Goal: Transaction & Acquisition: Purchase product/service

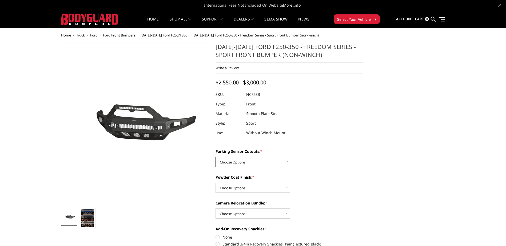
click at [286, 162] on select "Choose Options No - Without Parking Sensor Cutouts Yes - With Parking Sensor Cu…" at bounding box center [252, 162] width 75 height 10
select select "2571"
click at [215, 157] on select "Choose Options No - Without Parking Sensor Cutouts Yes - With Parking Sensor Cu…" at bounding box center [252, 162] width 75 height 10
click at [286, 188] on select "Choose Options Bare Metal Textured Black Powder Coat" at bounding box center [252, 188] width 75 height 10
select select "2573"
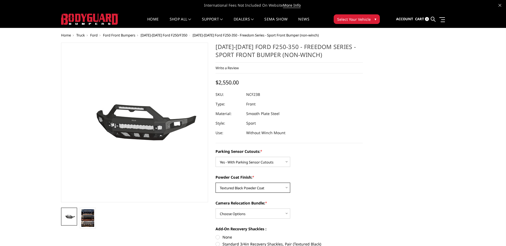
click at [215, 183] on select "Choose Options Bare Metal Textured Black Powder Coat" at bounding box center [252, 188] width 75 height 10
click at [286, 214] on select "Choose Options WITH Camera Relocation Bundle WITHOUT Camera Relocation Bundle" at bounding box center [252, 214] width 75 height 10
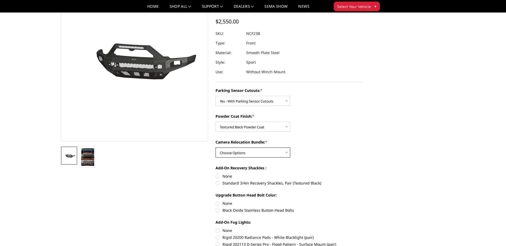
scroll to position [53, 0]
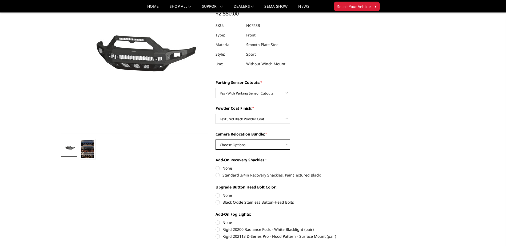
click at [286, 143] on select "Choose Options WITH Camera Relocation Bundle WITHOUT Camera Relocation Bundle" at bounding box center [252, 145] width 75 height 10
select select "2574"
click at [215, 140] on select "Choose Options WITH Camera Relocation Bundle WITHOUT Camera Relocation Bundle" at bounding box center [252, 145] width 75 height 10
click at [217, 176] on label "Standard 3/4in Recovery Shackles, Pair (Textured Black)" at bounding box center [288, 176] width 147 height 6
click at [363, 166] on input "Standard 3/4in Recovery Shackles, Pair (Textured Black)" at bounding box center [363, 166] width 0 height 0
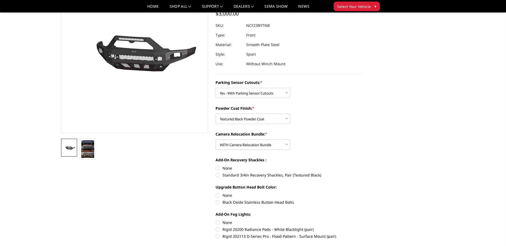
radio input "true"
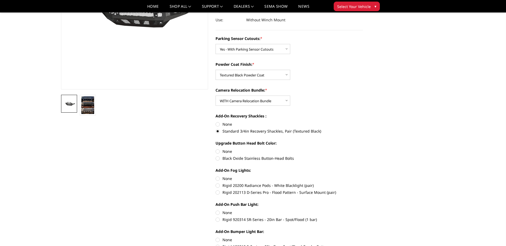
scroll to position [107, 0]
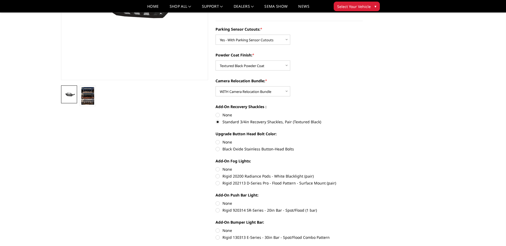
click at [217, 150] on label "Black Oxide Stainless Button-Head Bolts" at bounding box center [288, 149] width 147 height 6
click at [363, 140] on input "Black Oxide Stainless Button-Head Bolts" at bounding box center [363, 139] width 0 height 0
radio input "true"
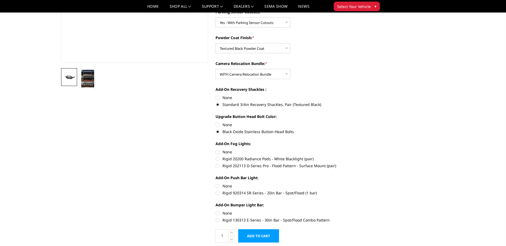
scroll to position [133, 0]
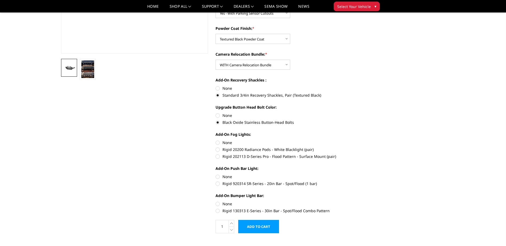
click at [216, 157] on label "Rigid 202113 D-Series Pro - Flood Pattern - Surface Mount (pair)" at bounding box center [288, 157] width 147 height 6
click at [363, 147] on input "Rigid 202113 D-Series Pro - Flood Pattern - Surface Mount (pair)" at bounding box center [363, 147] width 0 height 0
radio input "true"
drag, startPoint x: 217, startPoint y: 184, endPoint x: 270, endPoint y: 181, distance: 52.4
click at [218, 184] on label "Rigid 920314 SR-Series - 20in Bar - Spot/Flood (1 bar)" at bounding box center [288, 184] width 147 height 6
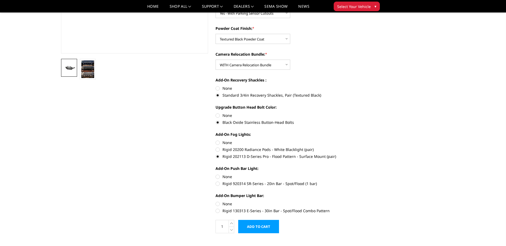
click at [363, 174] on input "Rigid 920314 SR-Series - 20in Bar - Spot/Flood (1 bar)" at bounding box center [363, 174] width 0 height 0
radio input "true"
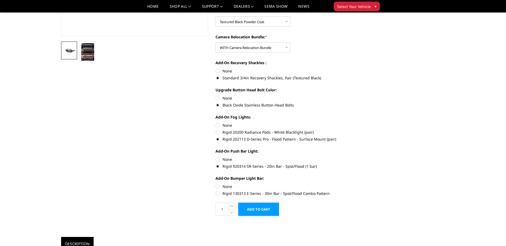
scroll to position [160, 0]
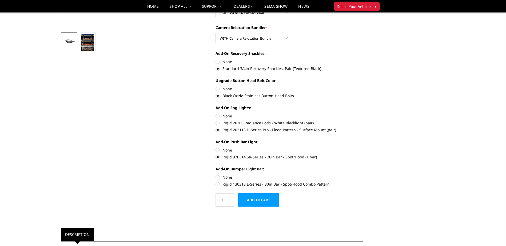
click at [217, 178] on label "None" at bounding box center [288, 178] width 147 height 6
click at [216, 175] on input "None" at bounding box center [215, 175] width 0 height 0
radio input "true"
click at [263, 199] on input "Add to Cart" at bounding box center [258, 200] width 41 height 13
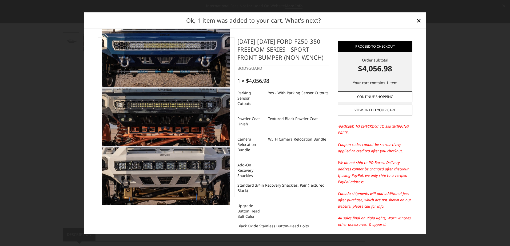
click at [355, 94] on link "Continue Shopping" at bounding box center [375, 96] width 74 height 11
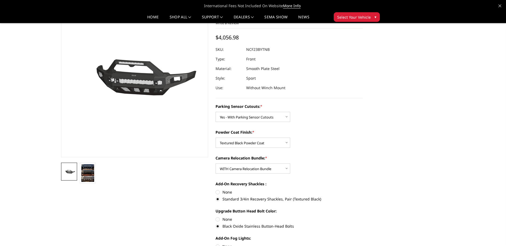
scroll to position [0, 0]
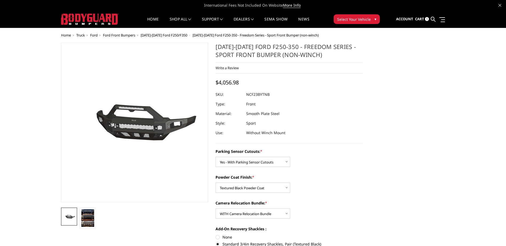
click at [66, 34] on span "Home" at bounding box center [66, 35] width 10 height 5
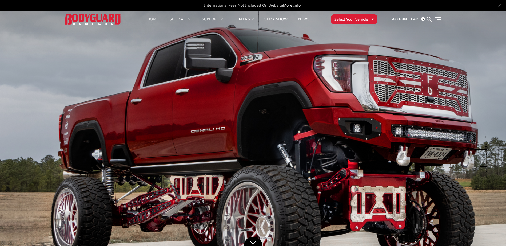
click at [349, 17] on span "Select Your Vehicle" at bounding box center [351, 20] width 34 height 6
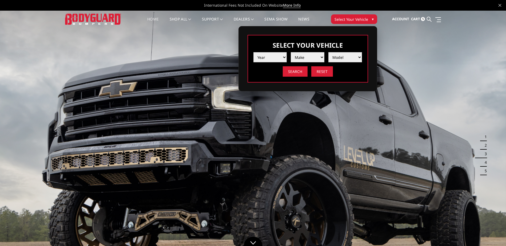
click at [283, 57] on select "Year 2025 2024 2023 2022 2021 2020 2019 2018 2017 2016 2015 2014 2013 2012 2011…" at bounding box center [270, 57] width 34 height 10
select select "yr_2025"
click at [253, 52] on select "Year 2025 2024 2023 2022 2021 2020 2019 2018 2017 2016 2015 2014 2013 2012 2011…" at bounding box center [270, 57] width 34 height 10
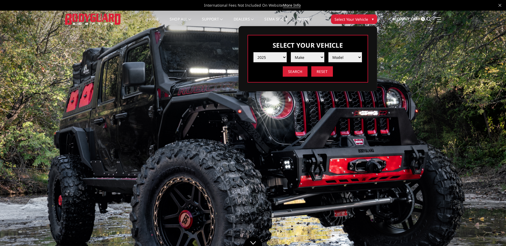
click at [320, 57] on select "Make Chevrolet Ford GMC Ram Toyota" at bounding box center [308, 57] width 34 height 10
select select "mk_ford"
click at [291, 52] on select "Make Chevrolet Ford GMC Ram Toyota" at bounding box center [308, 57] width 34 height 10
click at [360, 56] on select "Model F150 F150 Raptor F250 / F350 F450 F550" at bounding box center [345, 57] width 34 height 10
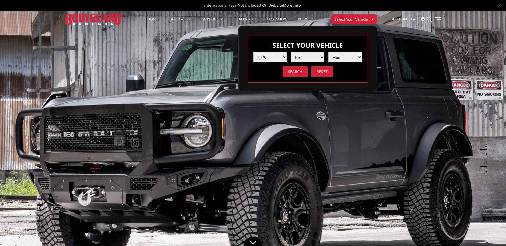
select select "md_f250-f350"
click at [328, 52] on select "Model F150 F150 Raptor F250 / F350 F450 F550" at bounding box center [345, 57] width 34 height 10
click at [299, 71] on input "Search" at bounding box center [295, 71] width 25 height 10
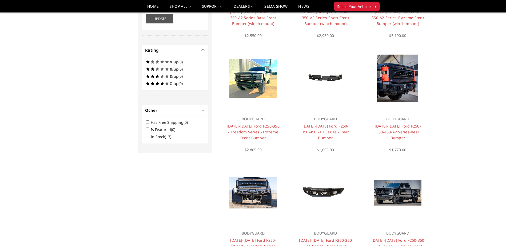
scroll to position [256, 0]
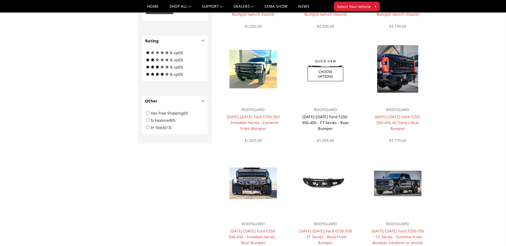
click at [323, 116] on link "[DATE]-[DATE] Ford F250-350-450 - FT Series - Rear Bumper" at bounding box center [325, 122] width 47 height 17
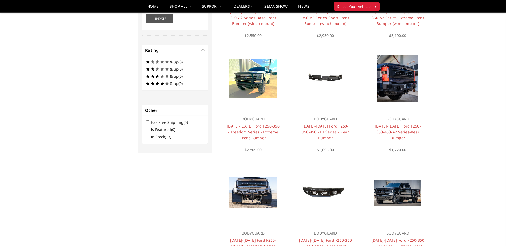
scroll to position [256, 0]
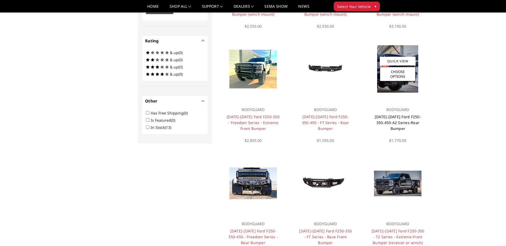
click at [401, 116] on link "[DATE]-[DATE] Ford F250-350-450-A2 Series-Rear Bumper" at bounding box center [398, 122] width 46 height 17
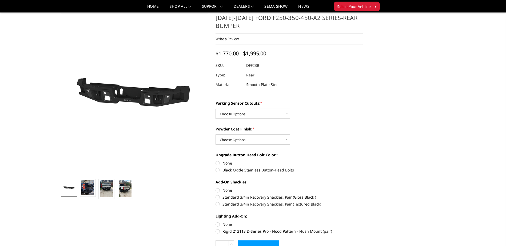
scroll to position [27, 0]
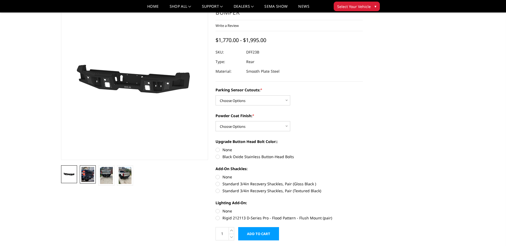
click at [86, 177] on img at bounding box center [87, 174] width 13 height 15
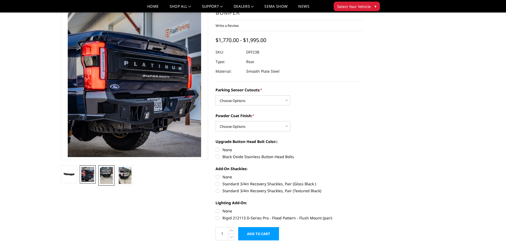
click at [105, 177] on img at bounding box center [106, 175] width 13 height 17
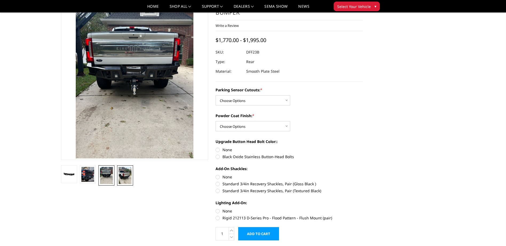
click at [124, 175] on img at bounding box center [125, 175] width 13 height 17
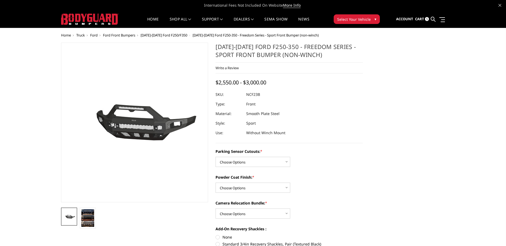
click at [93, 36] on span "Ford" at bounding box center [93, 35] width 7 height 5
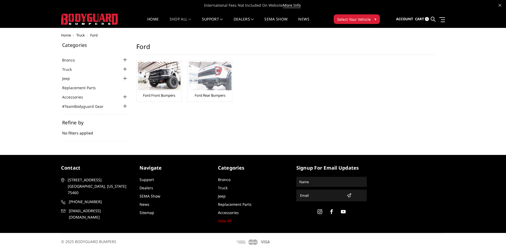
click at [207, 85] on img at bounding box center [210, 76] width 43 height 29
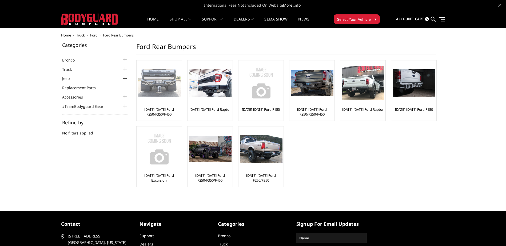
click at [152, 111] on link "[DATE]-[DATE] Ford F250/F350/F450" at bounding box center [159, 112] width 42 height 10
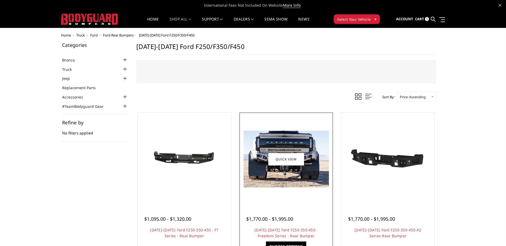
click at [289, 179] on img at bounding box center [285, 159] width 85 height 57
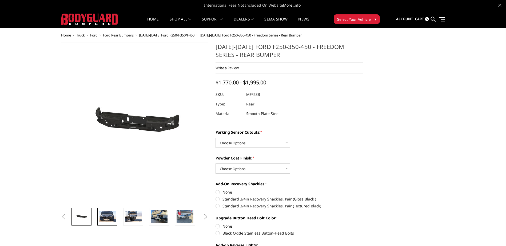
click at [112, 219] on img at bounding box center [107, 216] width 17 height 11
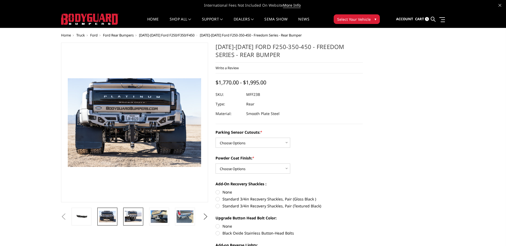
click at [139, 217] on img at bounding box center [133, 216] width 17 height 11
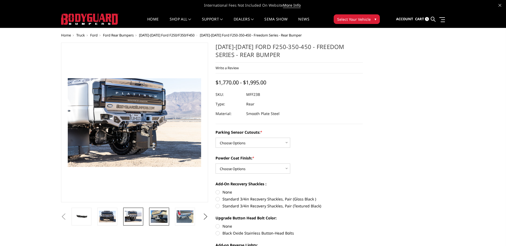
click at [155, 217] on img at bounding box center [159, 217] width 17 height 13
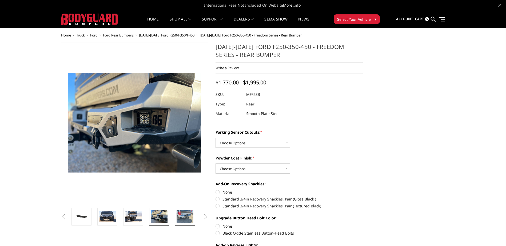
click at [179, 216] on img at bounding box center [185, 217] width 17 height 13
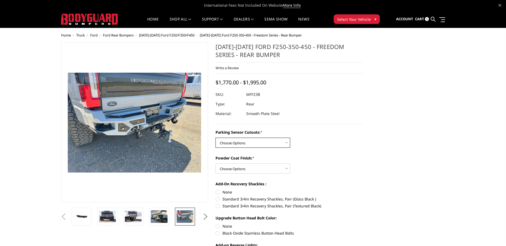
click at [286, 142] on select "Choose Options No - Without Parking Sensor Cutouts Yes - With Parking Sensor Cu…" at bounding box center [252, 143] width 75 height 10
select select "2559"
click at [215, 138] on select "Choose Options No - Without Parking Sensor Cutouts Yes - With Parking Sensor Cu…" at bounding box center [252, 143] width 75 height 10
click at [286, 169] on select "Choose Options Bare Metal Textured Black Powder Coat" at bounding box center [252, 169] width 75 height 10
select select "2560"
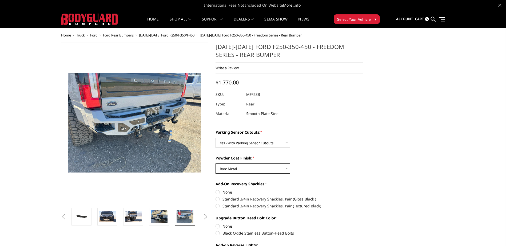
click at [215, 164] on select "Choose Options Bare Metal Textured Black Powder Coat" at bounding box center [252, 169] width 75 height 10
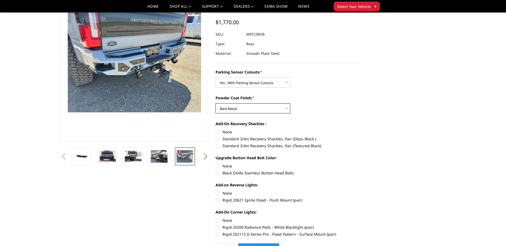
scroll to position [53, 0]
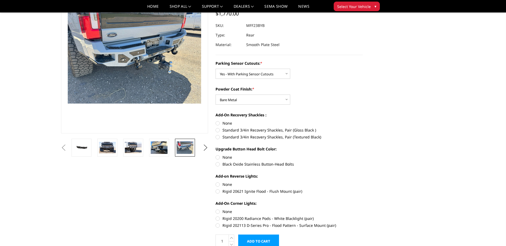
click at [218, 131] on label "Standard 3/4in Recovery Shackles, Pair (Gloss Black )" at bounding box center [288, 130] width 147 height 6
click at [363, 121] on input "Standard 3/4in Recovery Shackles, Pair (Gloss Black )" at bounding box center [363, 121] width 0 height 0
radio input "true"
click at [218, 164] on label "Black Oxide Stainless Button-Head Bolts" at bounding box center [288, 165] width 147 height 6
click at [363, 155] on input "Black Oxide Stainless Button-Head Bolts" at bounding box center [363, 155] width 0 height 0
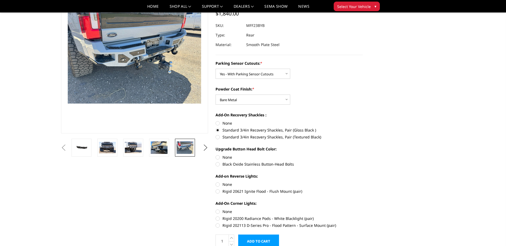
radio input "true"
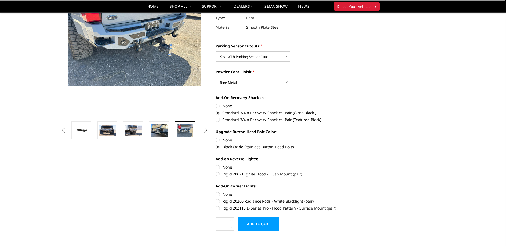
scroll to position [80, 0]
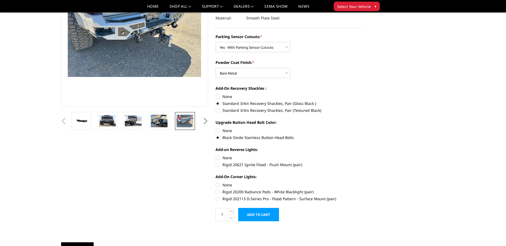
click at [219, 165] on label "Rigid 20621 Ignite Flood - Flush Mount (pair)" at bounding box center [288, 165] width 147 height 6
click at [363, 155] on input "Rigid 20621 Ignite Flood - Flush Mount (pair)" at bounding box center [363, 155] width 0 height 0
radio input "true"
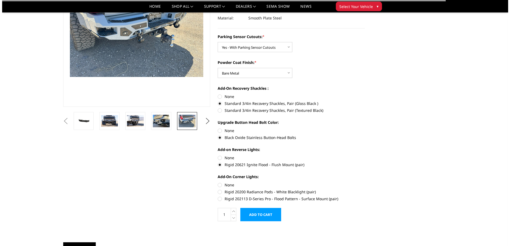
scroll to position [107, 0]
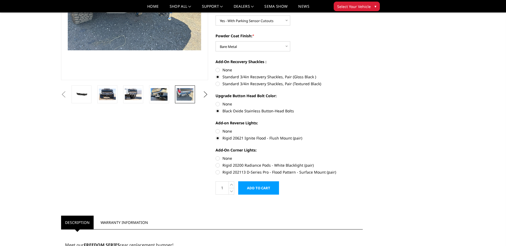
click at [217, 165] on label "Rigid 20200 Radiance Pods - White Blacklight (pair)" at bounding box center [288, 166] width 147 height 6
click at [363, 156] on input "Rigid 20200 Radiance Pods - White Blacklight (pair)" at bounding box center [363, 156] width 0 height 0
radio input "true"
click at [268, 187] on input "Add to Cart" at bounding box center [258, 188] width 41 height 13
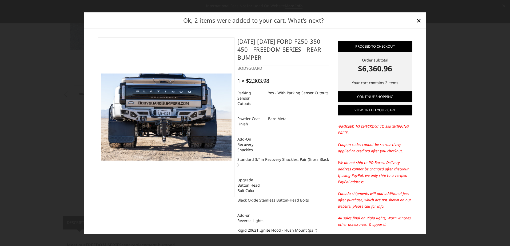
click at [369, 109] on link "View or edit your cart" at bounding box center [375, 110] width 74 height 11
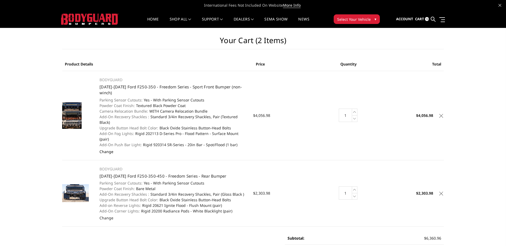
click at [107, 149] on link "Change" at bounding box center [106, 151] width 14 height 5
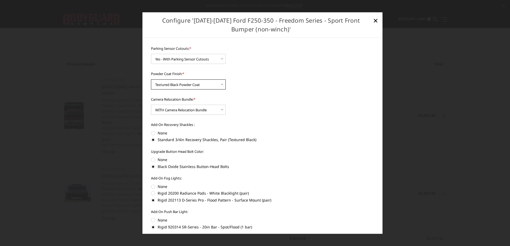
click at [221, 83] on select "Choose Options Bare Metal Textured Black Powder Coat" at bounding box center [188, 84] width 75 height 10
select select "2572"
click at [151, 79] on select "Choose Options Bare Metal Textured Black Powder Coat" at bounding box center [188, 84] width 75 height 10
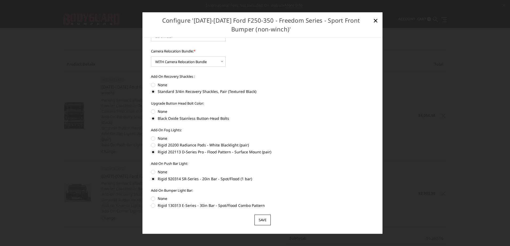
click at [257, 220] on input "Save" at bounding box center [262, 220] width 16 height 11
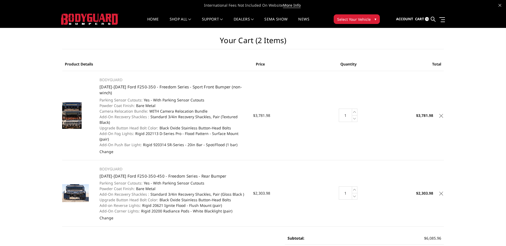
click at [70, 114] on img at bounding box center [71, 115] width 19 height 27
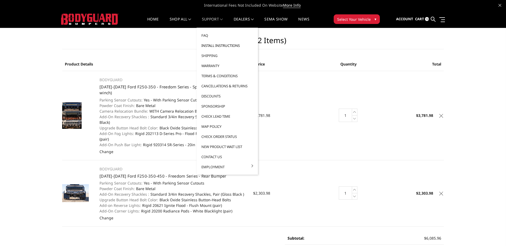
click at [209, 43] on link "Install Instructions" at bounding box center [227, 46] width 57 height 10
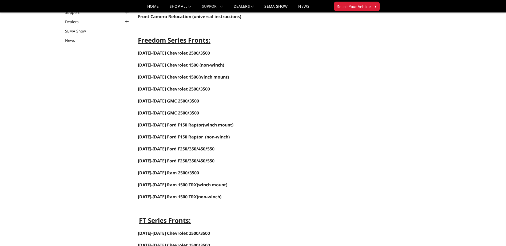
scroll to position [53, 0]
click at [169, 148] on span "[DATE]-[DATE] Ford F250/350/450/550" at bounding box center [176, 149] width 77 height 6
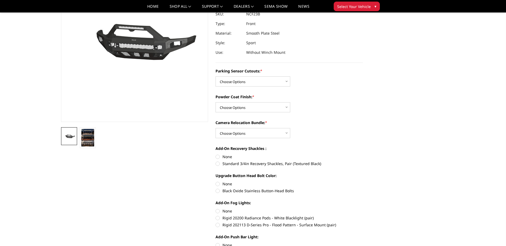
scroll to position [27, 0]
